Goal: Use online tool/utility: Utilize a website feature to perform a specific function

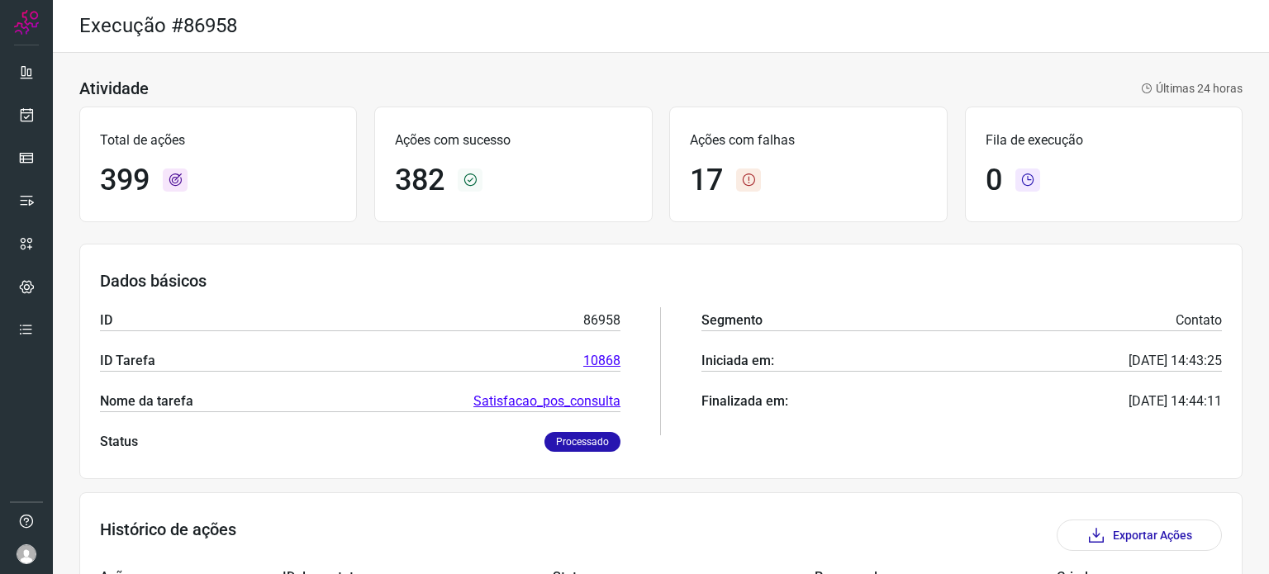
click at [616, 0] on div "Execução #86958" at bounding box center [661, 26] width 1216 height 53
click at [31, 112] on icon at bounding box center [26, 115] width 17 height 17
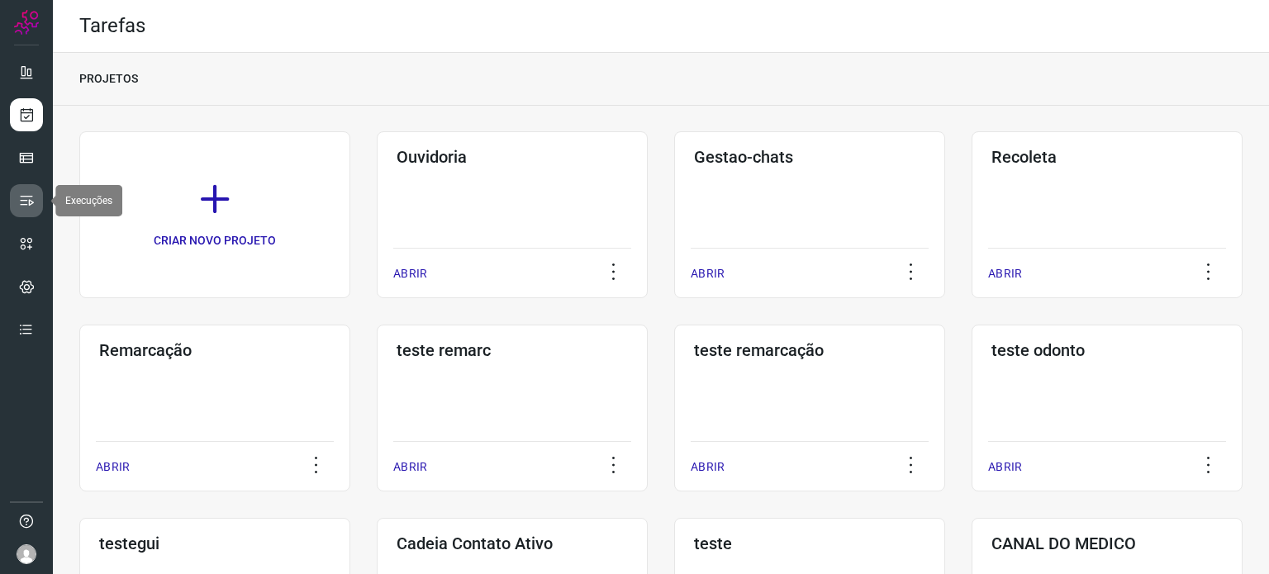
click at [30, 193] on icon at bounding box center [26, 201] width 17 height 17
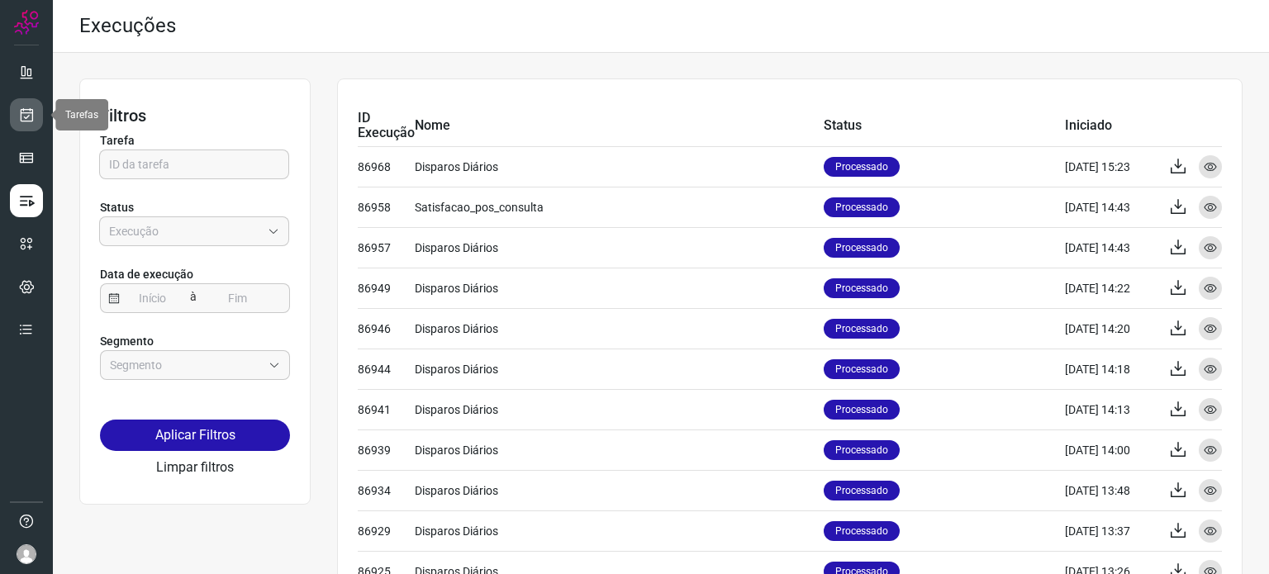
click at [21, 121] on icon at bounding box center [26, 115] width 17 height 17
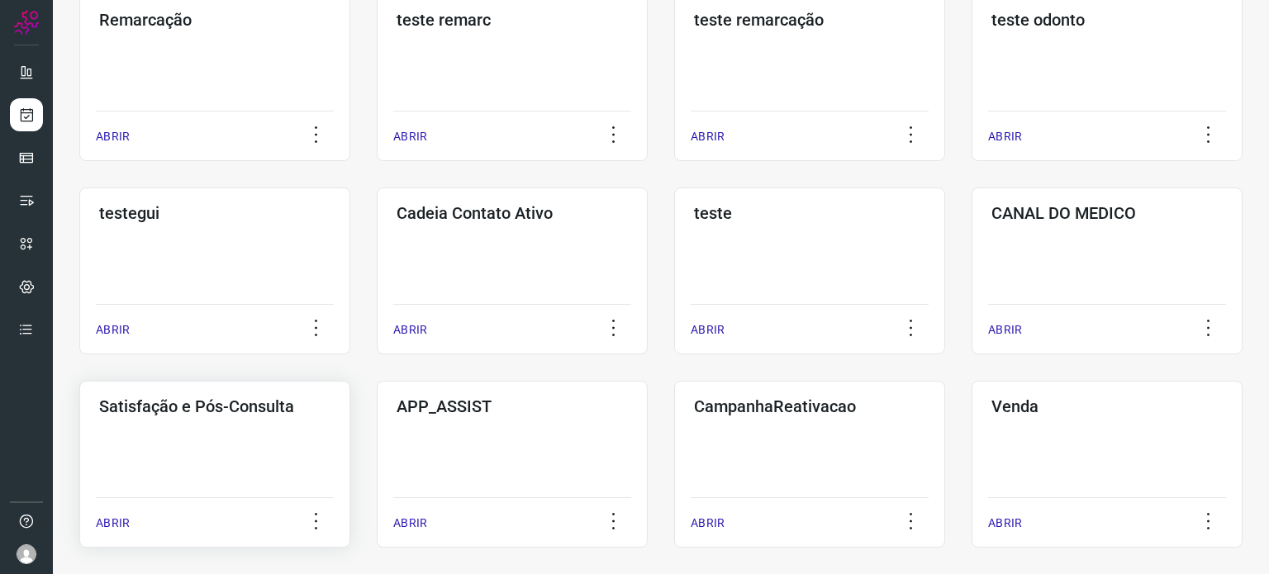
click at [254, 449] on div "Satisfação e Pós-Consulta ABRIR" at bounding box center [214, 464] width 271 height 167
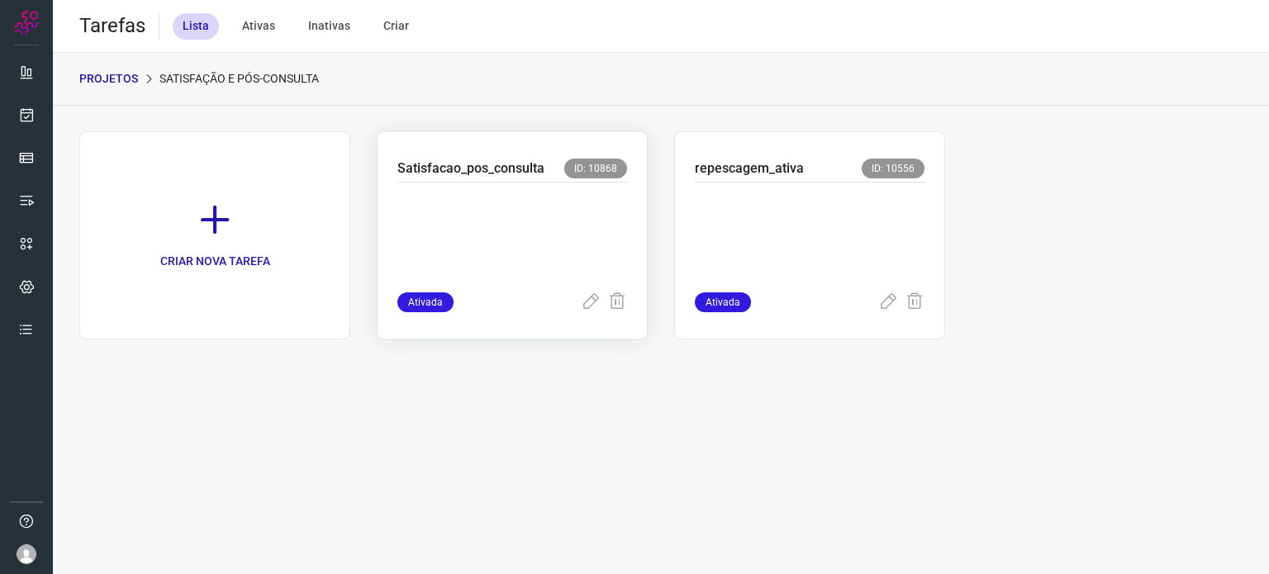
click at [559, 211] on p at bounding box center [512, 234] width 230 height 83
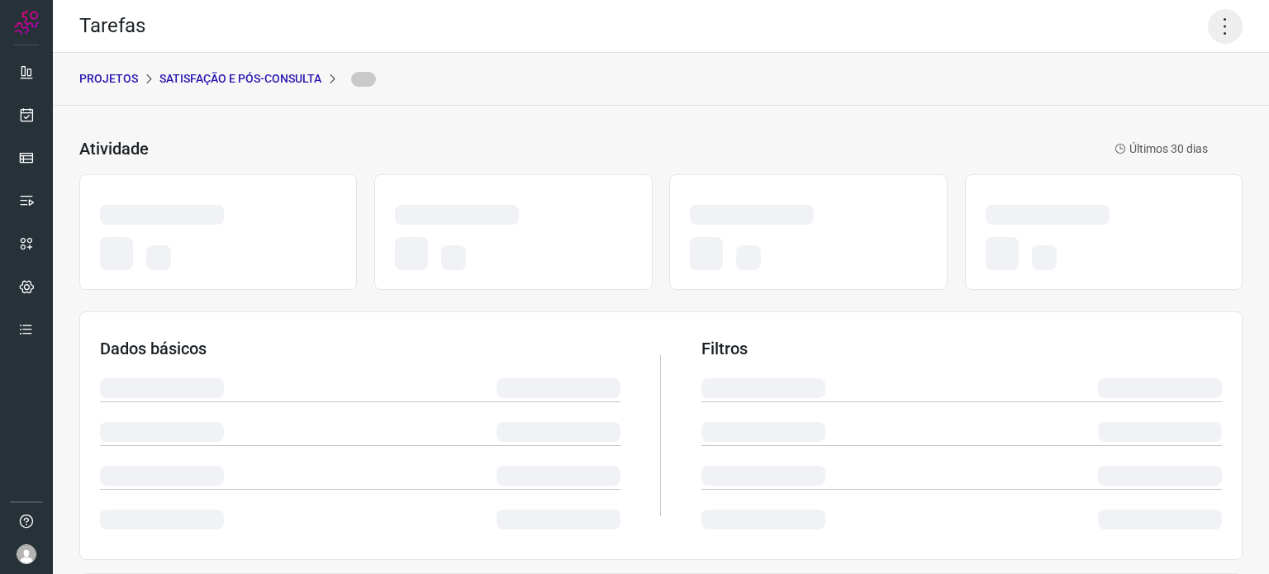
click at [1221, 29] on icon at bounding box center [1225, 26] width 35 height 35
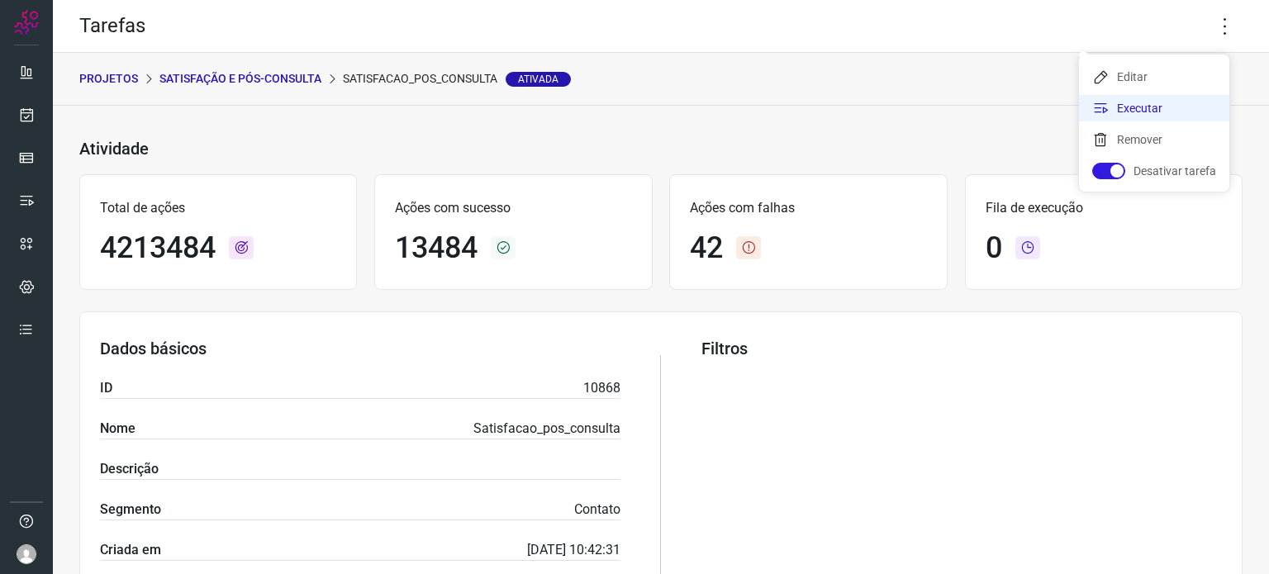
click at [1139, 108] on li "Executar" at bounding box center [1154, 108] width 150 height 26
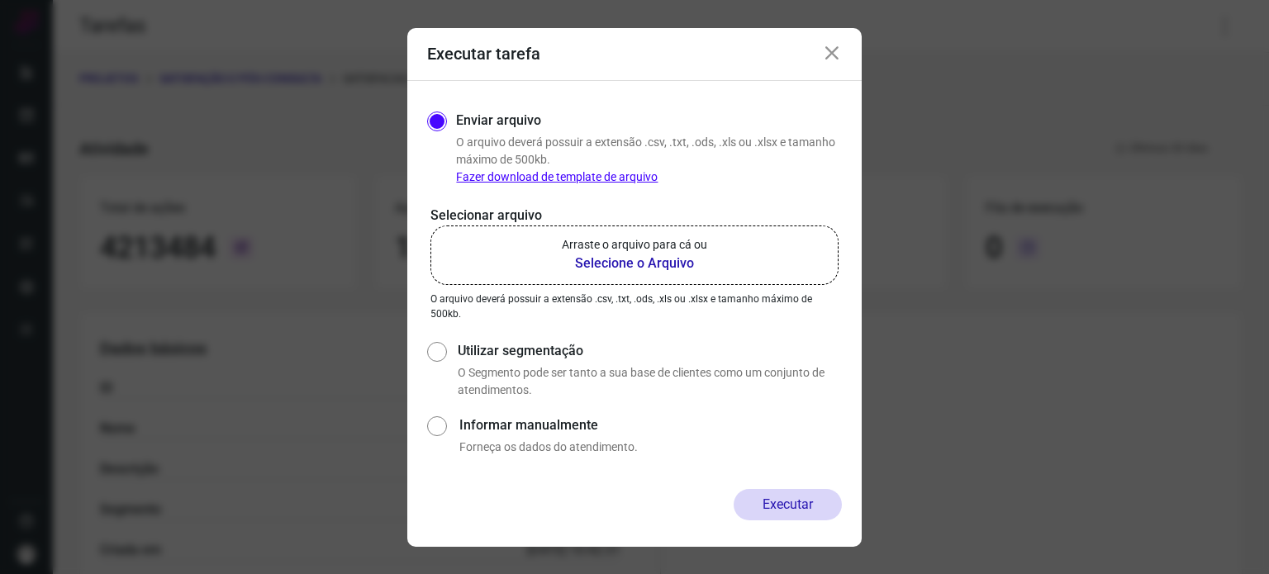
click at [577, 242] on p "Arraste o arquivo para cá ou" at bounding box center [634, 244] width 145 height 17
click at [0, 0] on input "Arraste o arquivo para cá ou Selecione o Arquivo" at bounding box center [0, 0] width 0 height 0
click at [838, 55] on icon at bounding box center [832, 54] width 20 height 20
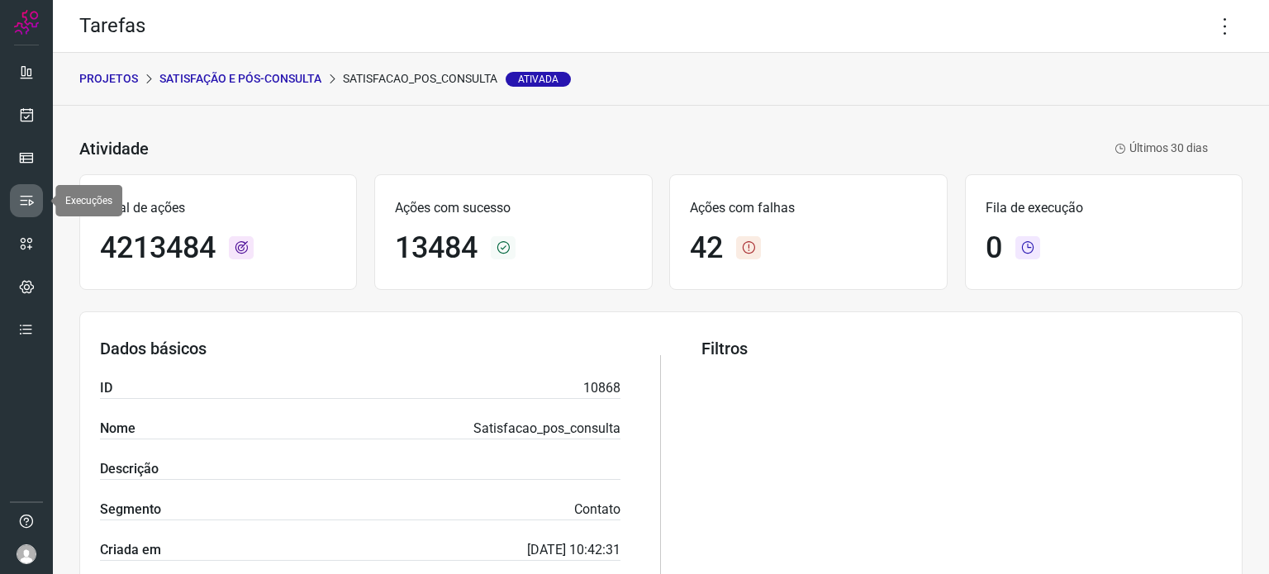
click at [23, 196] on icon at bounding box center [26, 201] width 17 height 17
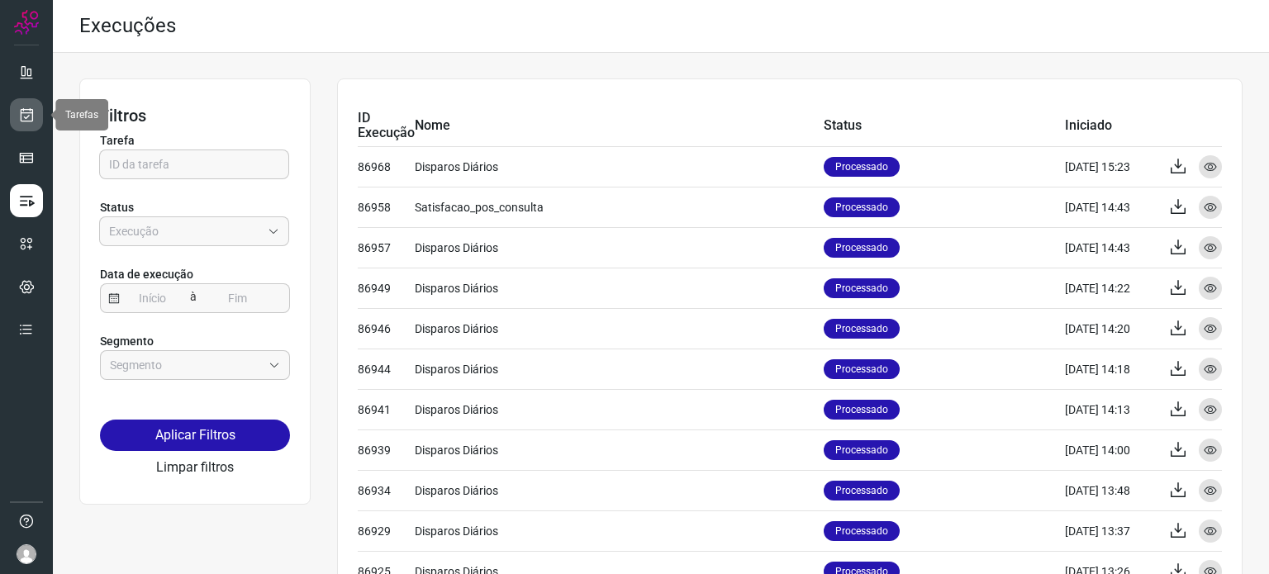
click at [19, 112] on icon at bounding box center [26, 115] width 17 height 17
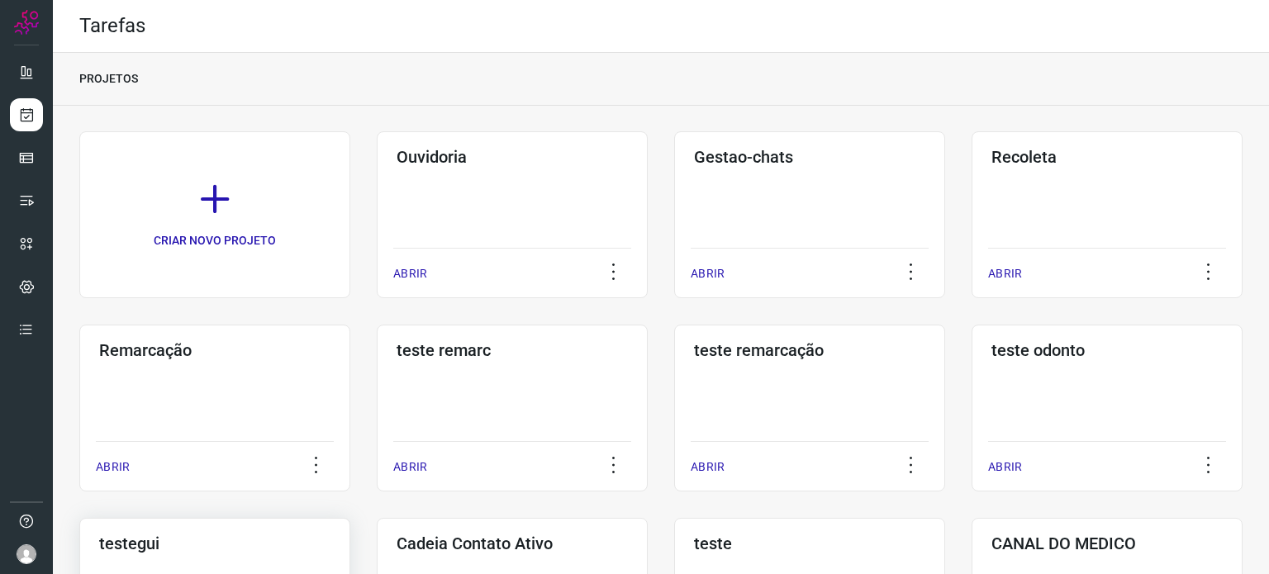
scroll to position [248, 0]
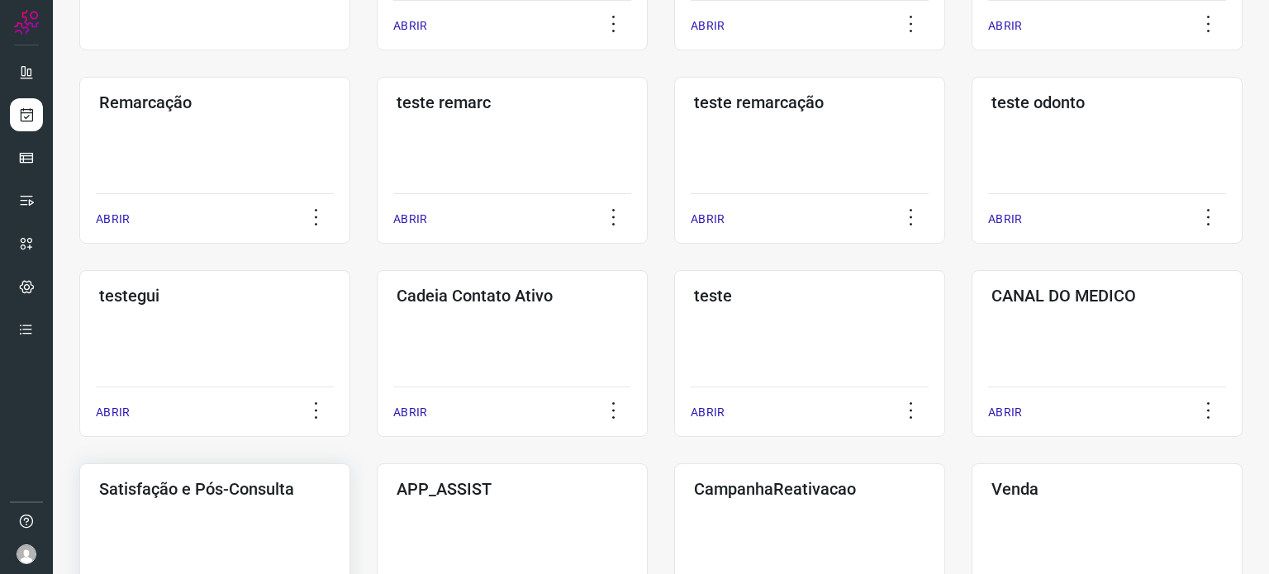
click at [188, 501] on div "Satisfação e Pós-Consulta ABRIR" at bounding box center [214, 547] width 271 height 167
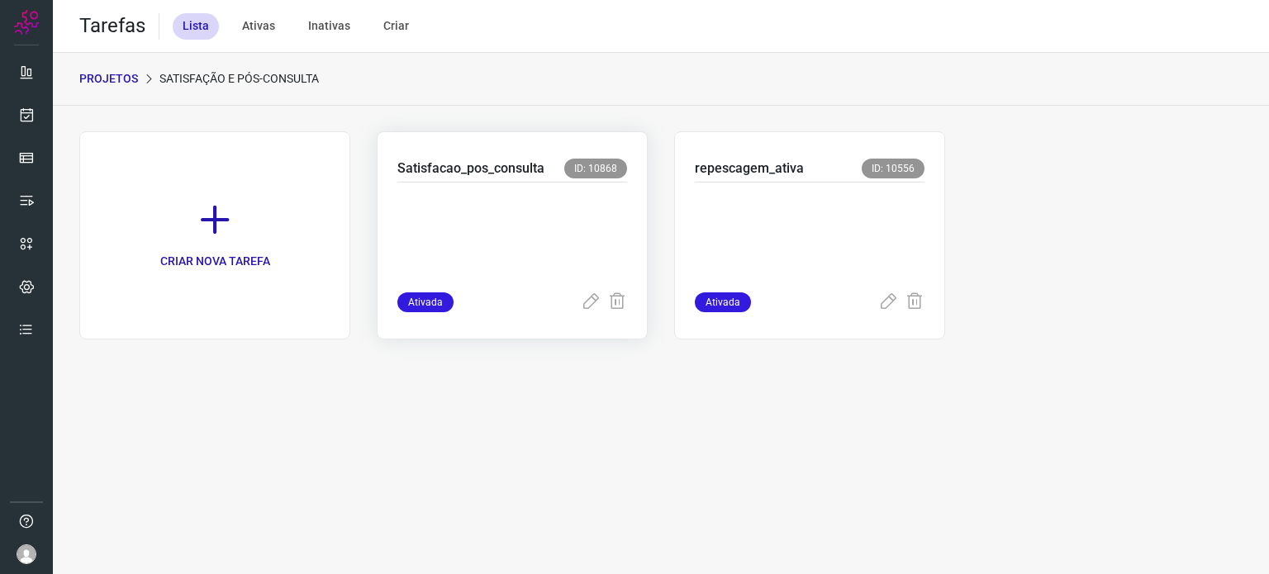
click at [615, 203] on p at bounding box center [512, 234] width 230 height 83
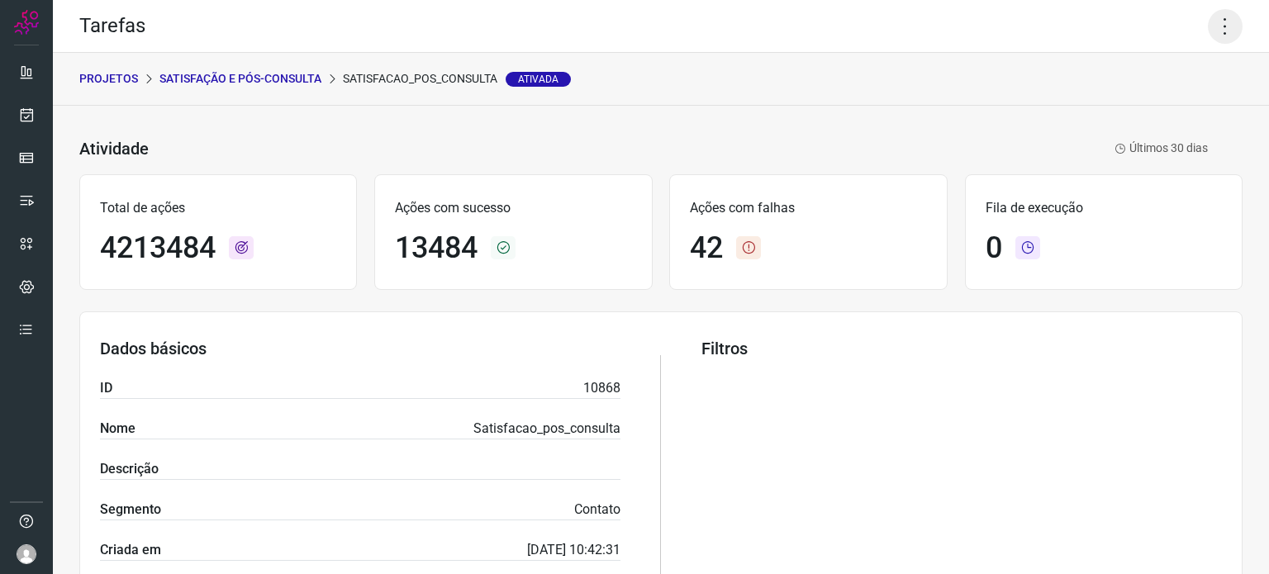
click at [1211, 28] on icon at bounding box center [1225, 26] width 35 height 35
click at [1150, 109] on li "Executar" at bounding box center [1154, 108] width 150 height 26
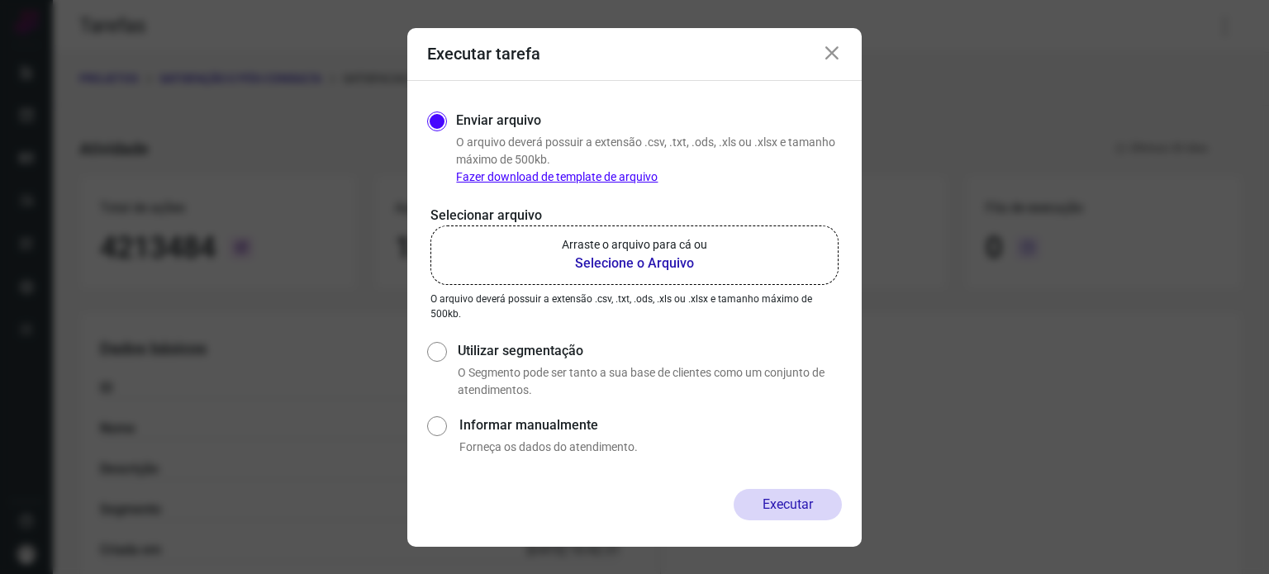
click at [690, 259] on b "Selecione o Arquivo" at bounding box center [634, 264] width 145 height 20
click at [0, 0] on input "Arraste o arquivo para cá ou Selecione o Arquivo" at bounding box center [0, 0] width 0 height 0
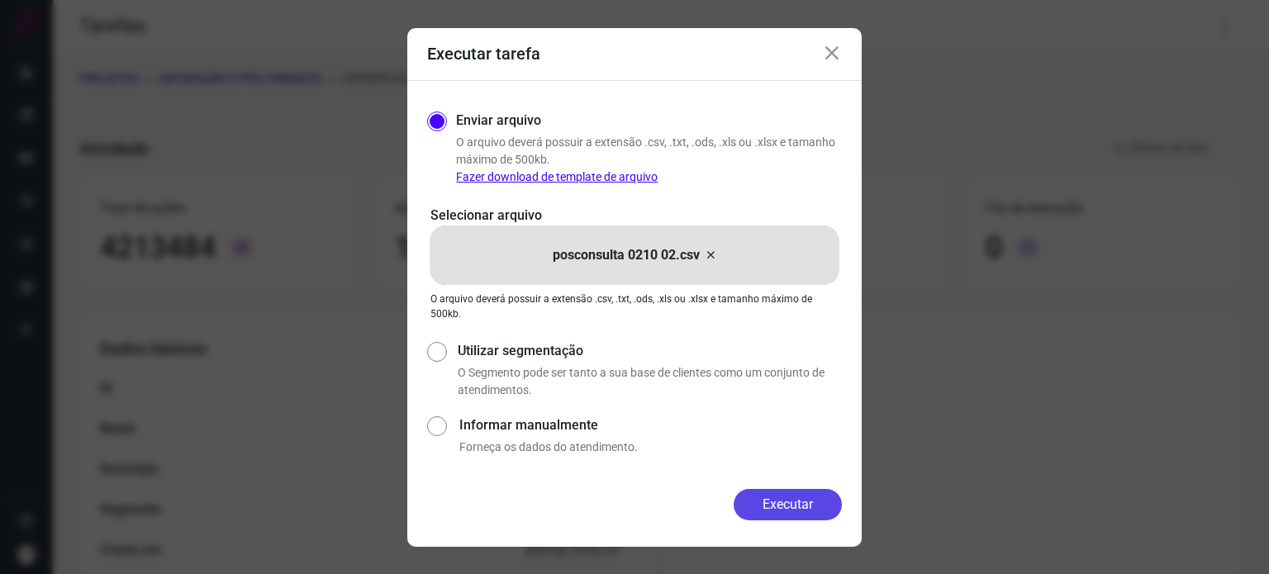
click at [783, 510] on button "Executar" at bounding box center [788, 504] width 108 height 31
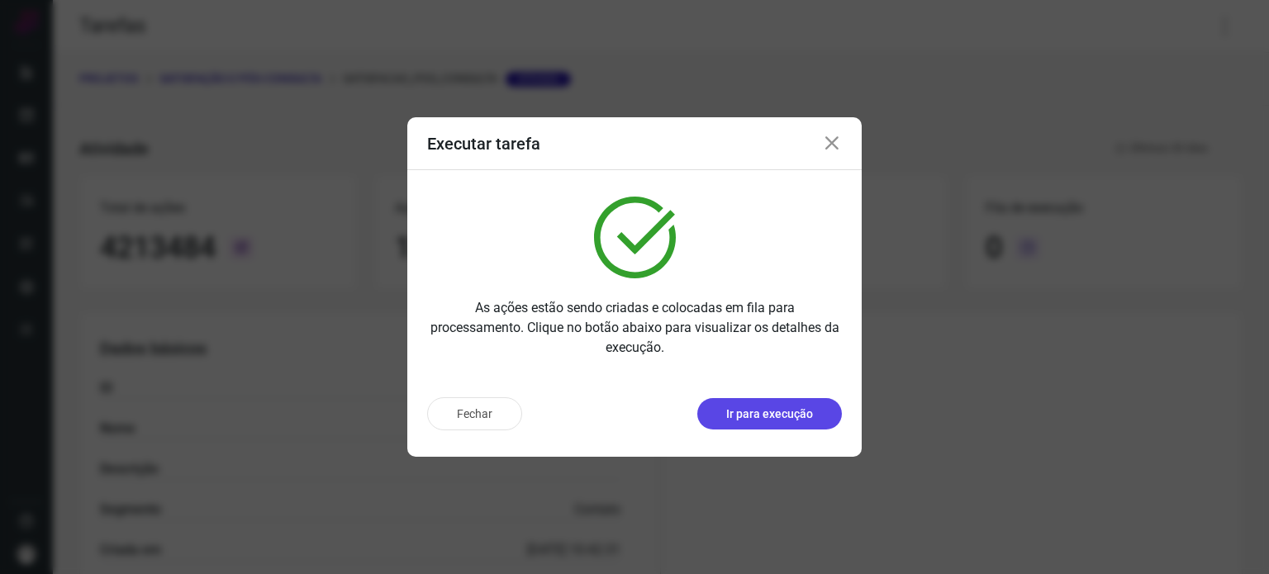
click at [761, 411] on p "Ir para execução" at bounding box center [769, 414] width 87 height 17
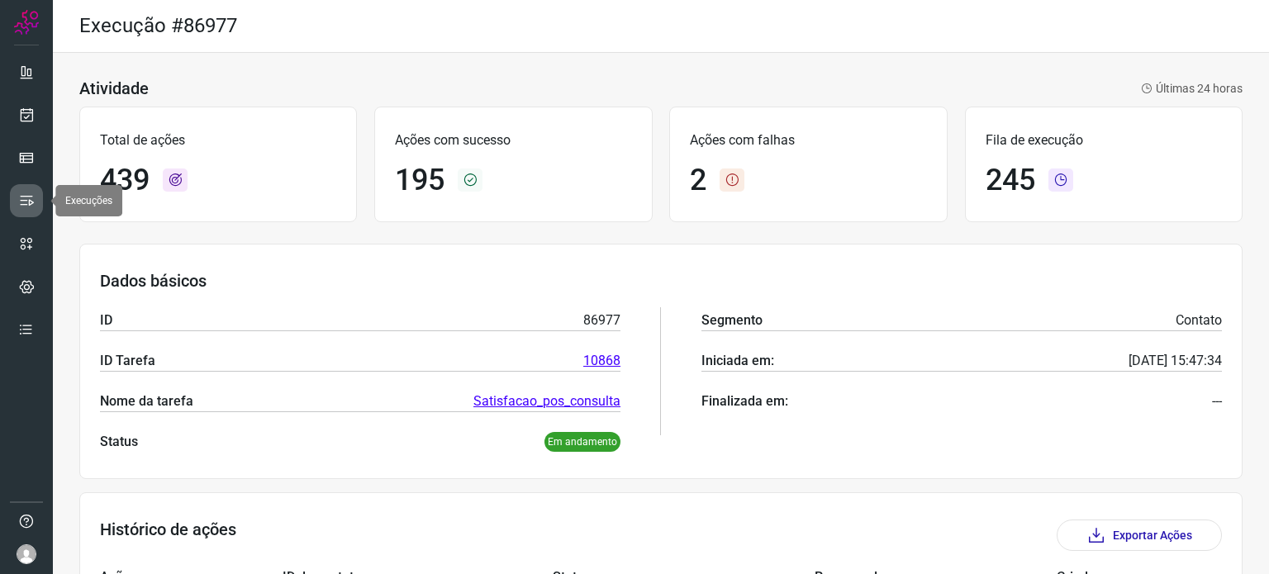
click at [24, 194] on icon at bounding box center [26, 201] width 17 height 17
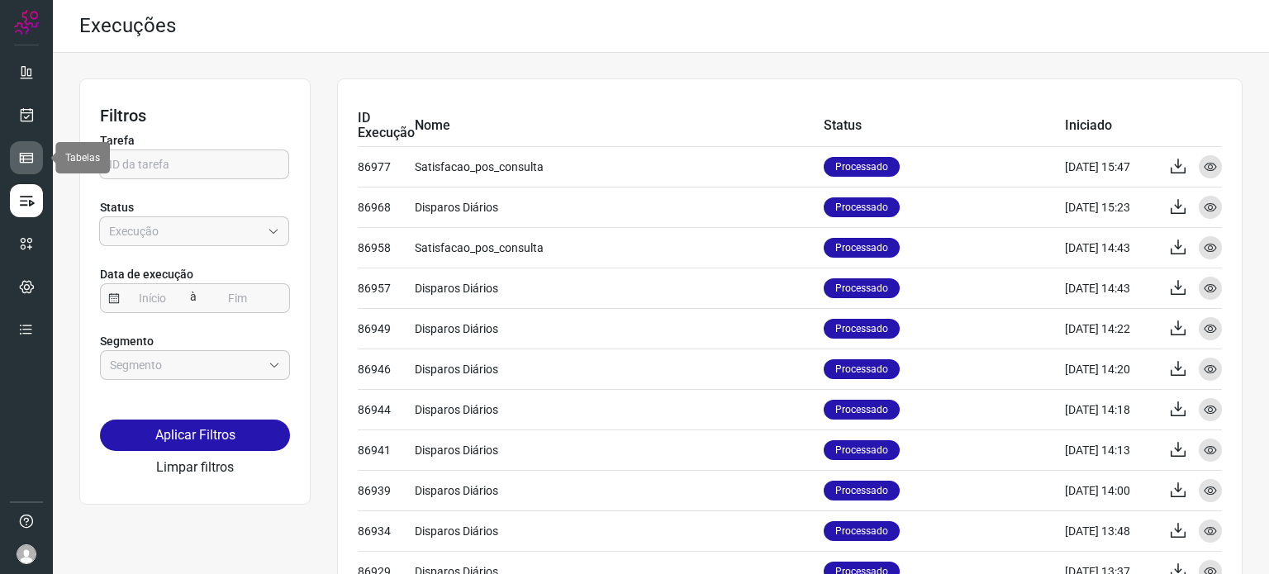
click at [21, 158] on icon at bounding box center [26, 158] width 17 height 17
